Goal: Navigation & Orientation: Go to known website

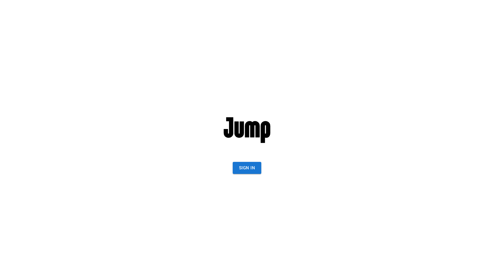
click at [250, 166] on button "Sign In" at bounding box center [247, 168] width 29 height 12
click at [246, 164] on button "Sign In" at bounding box center [247, 168] width 29 height 12
click at [260, 167] on button "Sign In" at bounding box center [247, 168] width 29 height 12
click at [243, 164] on button "Sign In" at bounding box center [247, 168] width 29 height 12
click at [250, 173] on button "Sign In" at bounding box center [247, 168] width 29 height 12
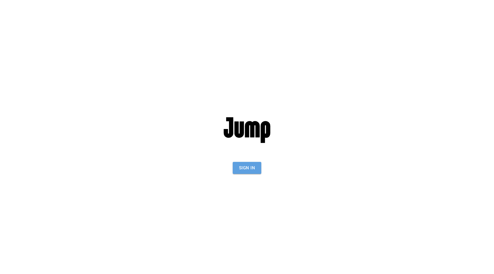
click at [243, 166] on button "Sign In" at bounding box center [247, 168] width 29 height 12
click at [251, 172] on button "Sign In" at bounding box center [247, 168] width 29 height 12
